Goal: Transaction & Acquisition: Purchase product/service

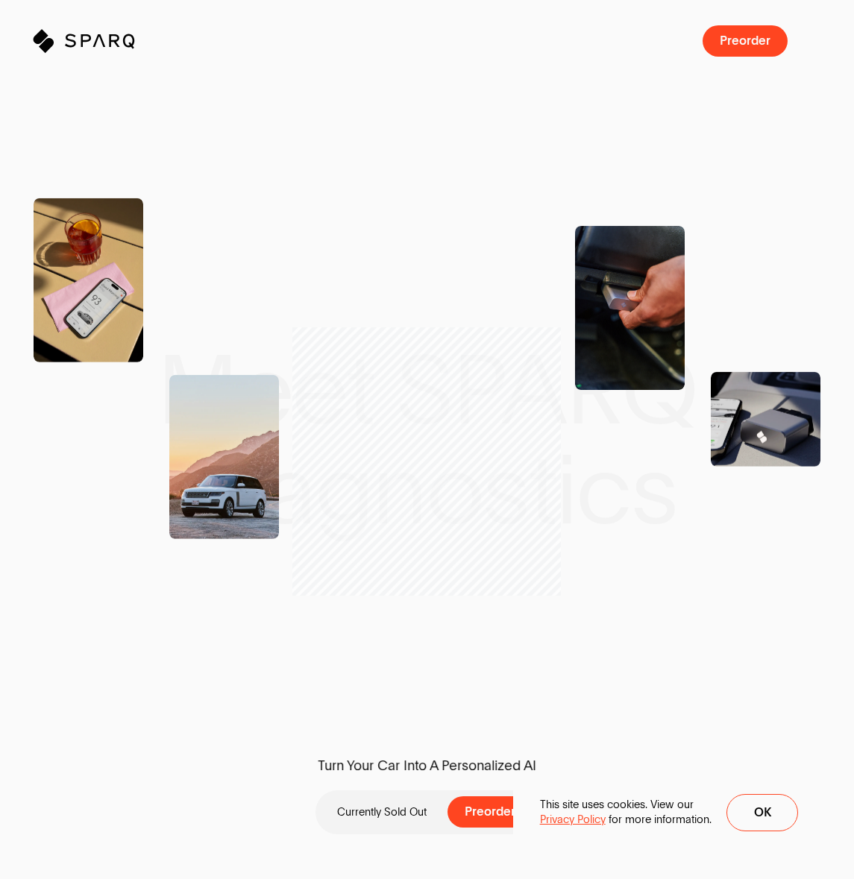
click at [482, 798] on button "Preorder" at bounding box center [489, 811] width 85 height 31
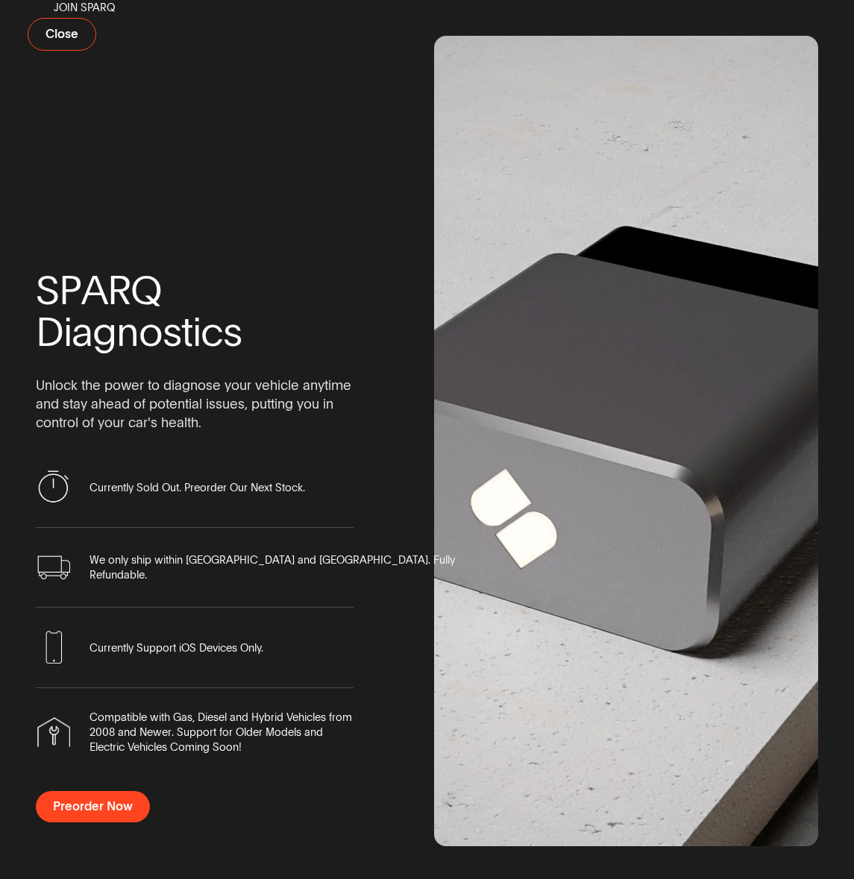
click at [104, 802] on span "Preorder Now" at bounding box center [93, 807] width 80 height 13
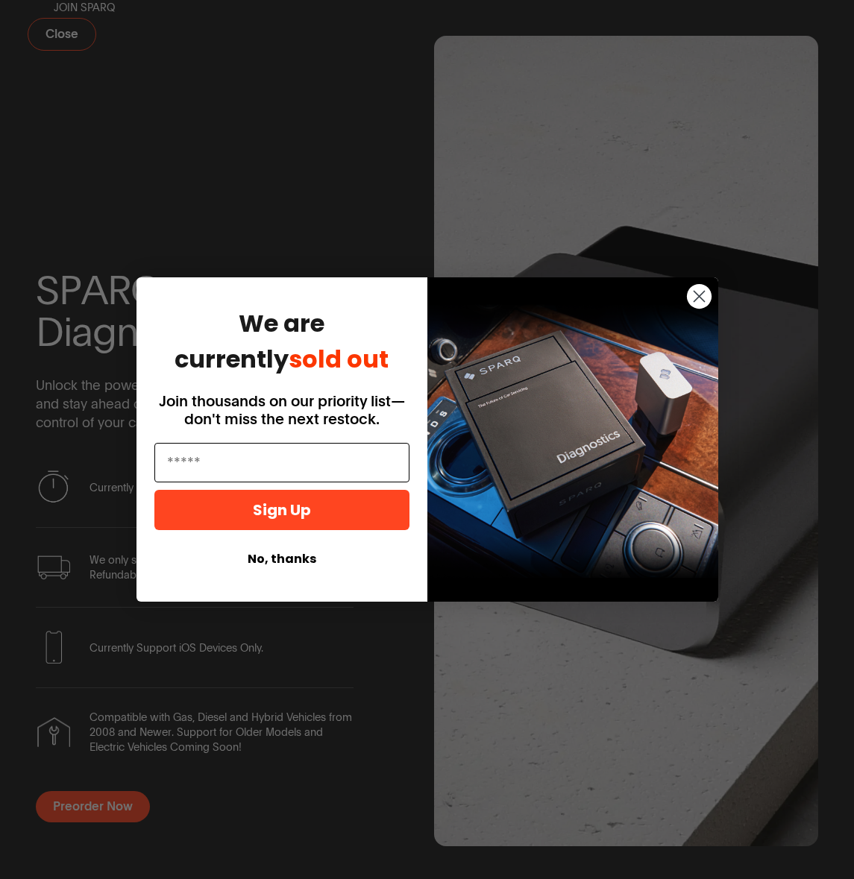
click at [236, 469] on input "Email" at bounding box center [281, 463] width 255 height 40
click at [198, 455] on input "Email" at bounding box center [281, 463] width 255 height 40
